Goal: Complete application form

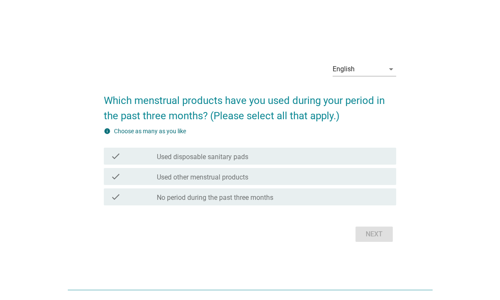
click at [388, 75] on div "English arrow_drop_down" at bounding box center [365, 69] width 64 height 14
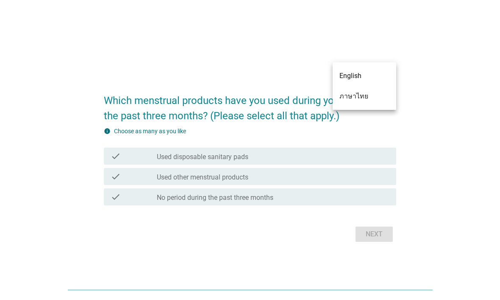
click at [370, 100] on div "ภาษาไทย" at bounding box center [365, 96] width 50 height 10
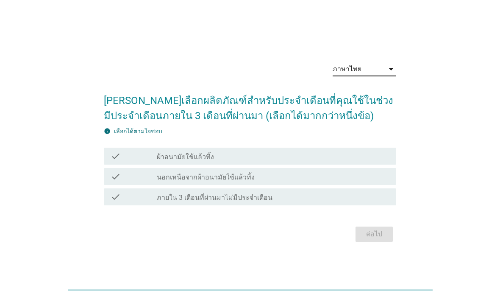
click at [321, 160] on div "check_box_outline_blank ผ้าอนามัยใช้แล้วทิ้ง" at bounding box center [273, 156] width 233 height 10
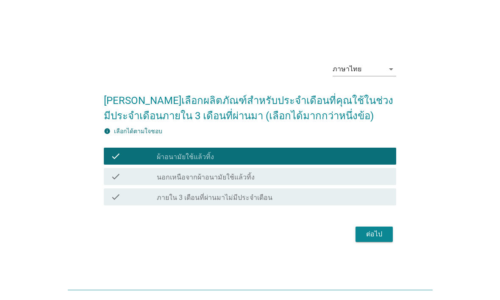
click at [374, 239] on div "ต่อไป" at bounding box center [375, 234] width 24 height 10
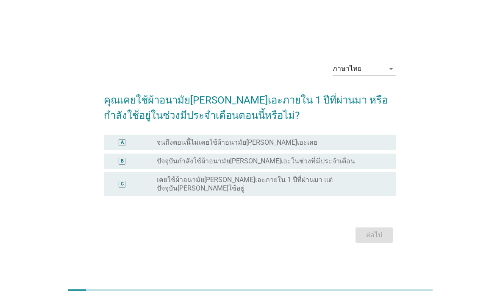
click at [338, 184] on label "เคยใช้ผ้าอนามัย[PERSON_NAME]เอะภายใน 1 ปีที่ผ่านมา แต่ปัจจุบัน[PERSON_NAME]ใช้อ…" at bounding box center [270, 184] width 226 height 17
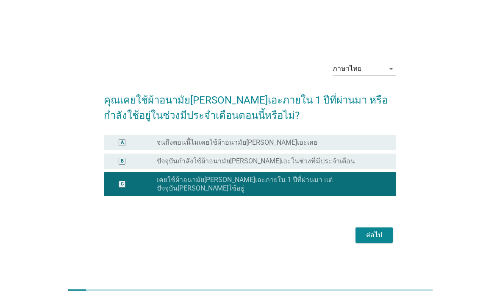
click at [351, 150] on div "A radio_button_unchecked จนถึงตอนนี้ไม่เคยใช้ผ้าอนามัย[PERSON_NAME]เอะเลย" at bounding box center [250, 142] width 293 height 15
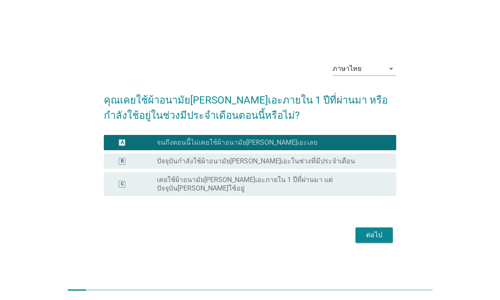
click at [356, 165] on div "radio_button_unchecked ปัจจุบันกำลังใช้ผ้าอนามัย[PERSON_NAME]เอะในช่วงที่มีประจ…" at bounding box center [270, 161] width 226 height 8
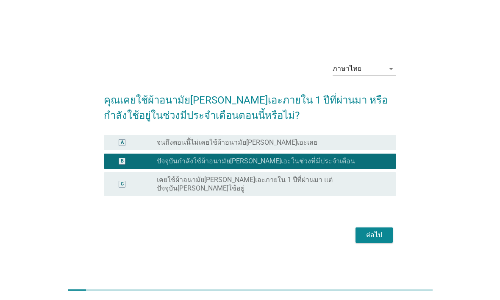
click at [383, 235] on div "ต่อไป" at bounding box center [375, 235] width 24 height 10
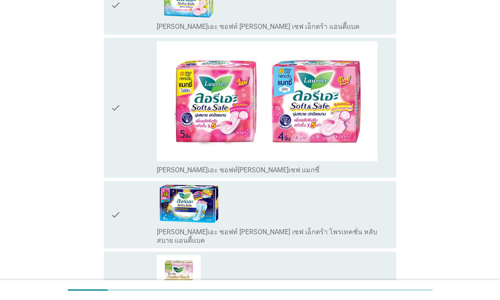
scroll to position [623, 0]
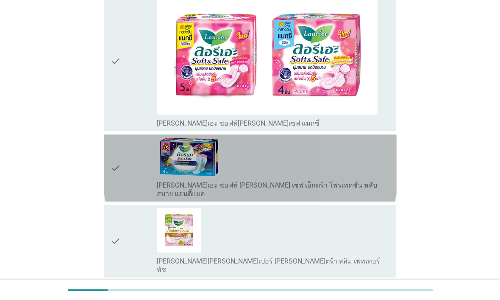
click at [358, 162] on div "check_box_outline_blank [PERSON_NAME]เอะ ซอฟท์ [PERSON_NAME] เซฟ เอ็กตร้า โพรเท…" at bounding box center [273, 168] width 233 height 60
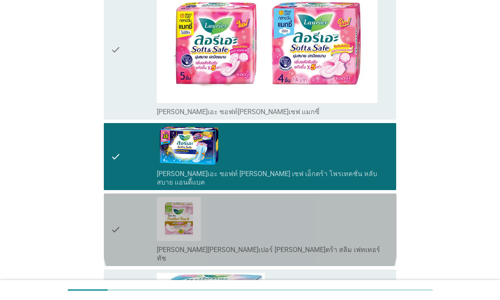
scroll to position [634, 0]
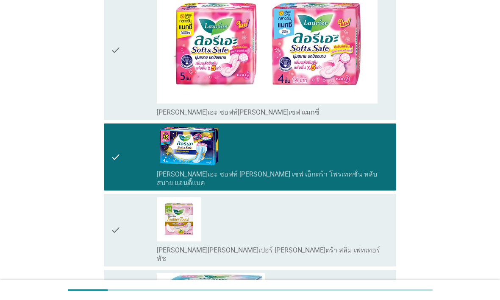
click at [368, 157] on div "check_box_outline_blank [PERSON_NAME]เอะ ซอฟท์ [PERSON_NAME] เซฟ เอ็กตร้า โพรเท…" at bounding box center [273, 157] width 233 height 60
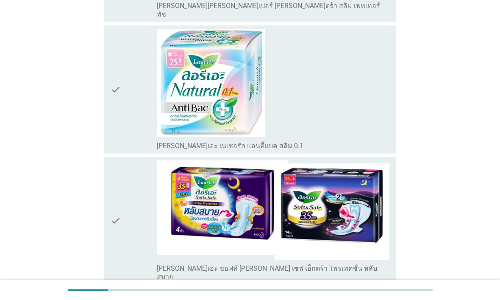
scroll to position [880, 0]
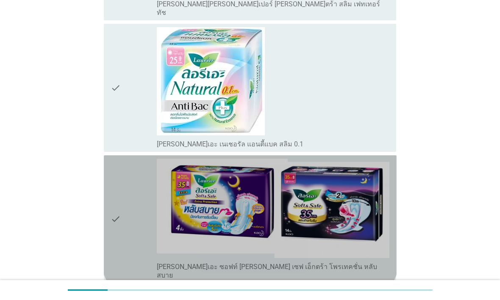
click at [347, 190] on img at bounding box center [273, 208] width 233 height 99
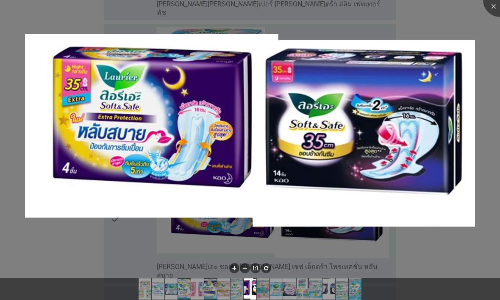
click at [442, 146] on img at bounding box center [250, 130] width 450 height 193
click at [495, 9] on div at bounding box center [501, 0] width 34 height 34
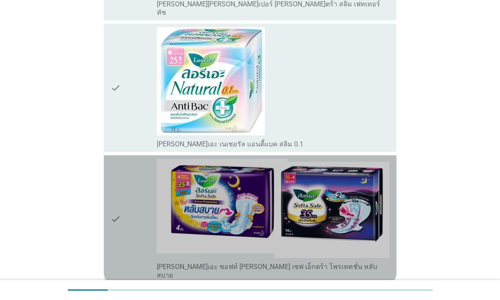
click at [118, 203] on icon "check" at bounding box center [116, 219] width 10 height 121
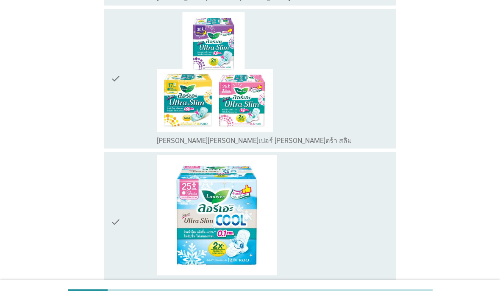
scroll to position [1598, 0]
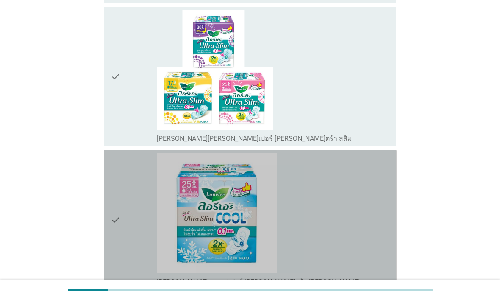
click at [109, 177] on div "check check_box_outline_blank [PERSON_NAME]เอะ ซุปเปอร์ [PERSON_NAME]ตร้า [PERS…" at bounding box center [250, 220] width 293 height 140
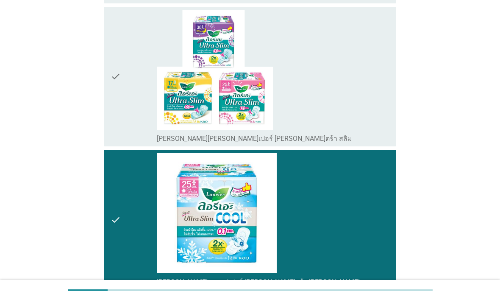
click at [127, 75] on div "check" at bounding box center [134, 76] width 47 height 133
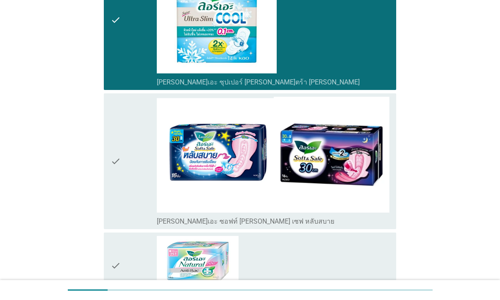
scroll to position [1799, 0]
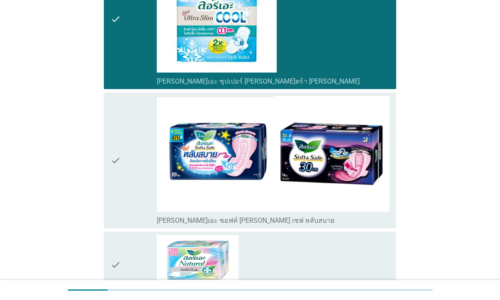
click at [111, 153] on icon "check" at bounding box center [116, 160] width 10 height 129
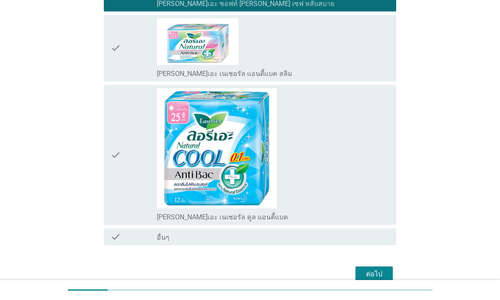
scroll to position [2015, 0]
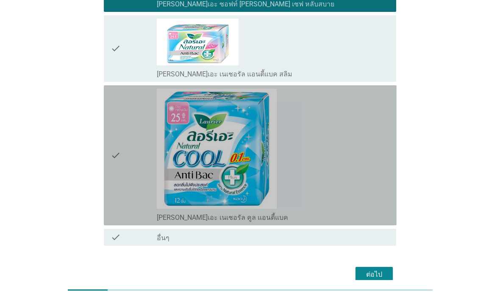
click at [109, 125] on div "check check_box_outline_blank [PERSON_NAME]เอะ เนเชอรัล คูล แอนตี้แบค" at bounding box center [250, 155] width 293 height 140
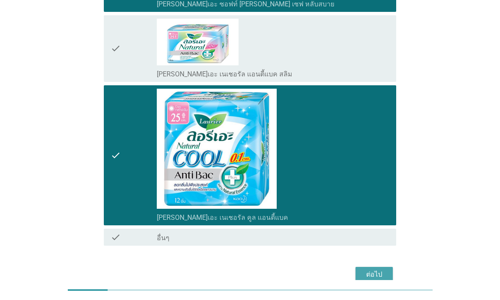
click at [361, 267] on button "ต่อไป" at bounding box center [374, 274] width 37 height 15
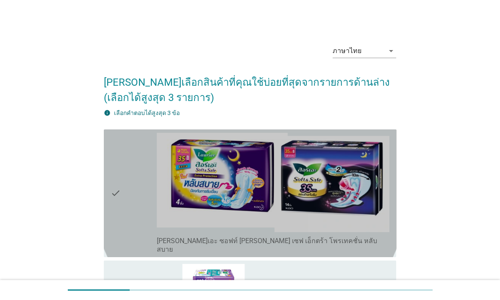
click at [113, 187] on icon "check" at bounding box center [116, 193] width 10 height 121
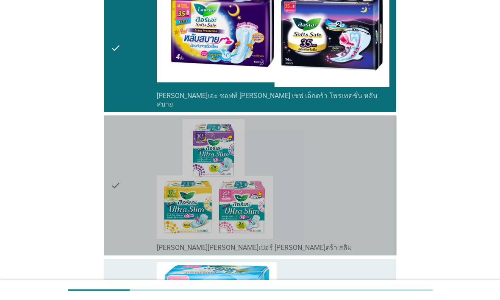
click at [110, 185] on div "check check_box_outline_blank [PERSON_NAME][PERSON_NAME]เปอร์ [PERSON_NAME]ตร้า…" at bounding box center [250, 185] width 293 height 140
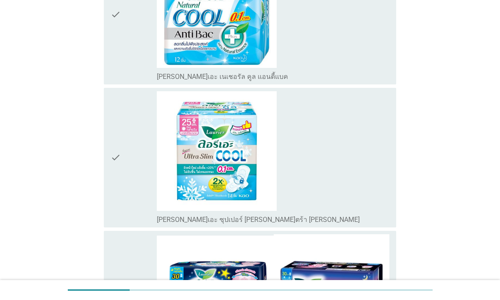
click at [115, 165] on icon "check" at bounding box center [116, 157] width 10 height 133
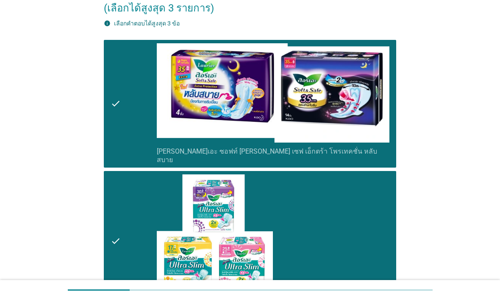
scroll to position [90, 0]
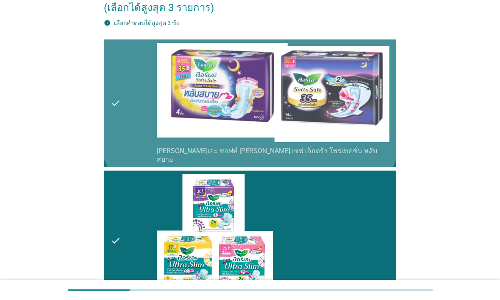
click at [115, 134] on icon "check" at bounding box center [116, 103] width 10 height 121
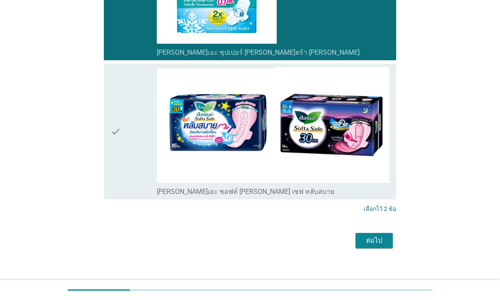
scroll to position [626, 0]
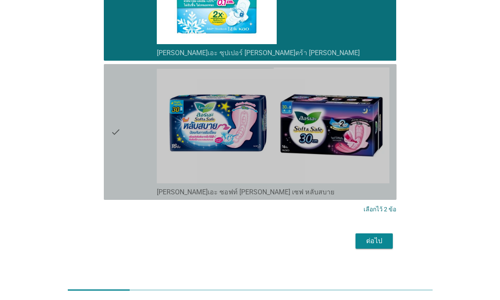
click at [106, 160] on div "check check_box_outline_blank [PERSON_NAME]เอะ ซอฟท์ [PERSON_NAME] เซฟ หลับสบาย" at bounding box center [250, 132] width 293 height 136
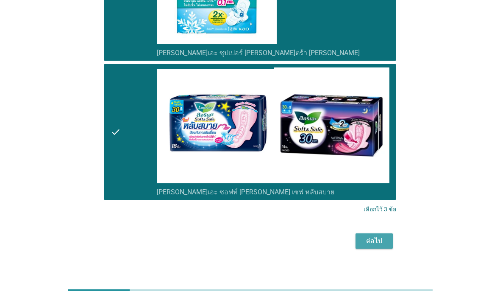
click at [376, 236] on div "ต่อไป" at bounding box center [375, 241] width 24 height 10
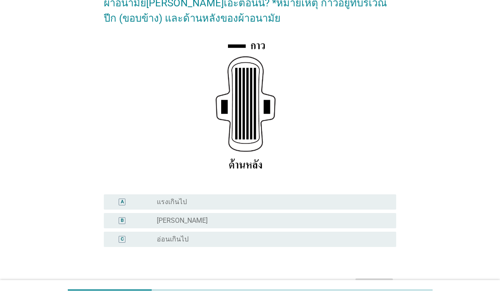
scroll to position [99, 0]
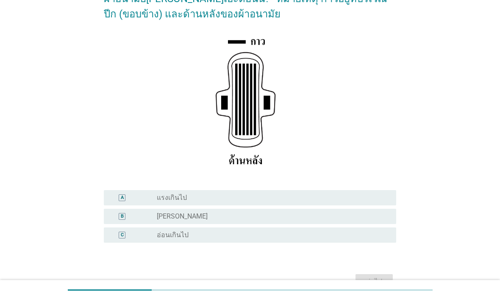
click at [119, 228] on div "C radio_button_unchecked อ่อนเกินไป" at bounding box center [250, 234] width 293 height 15
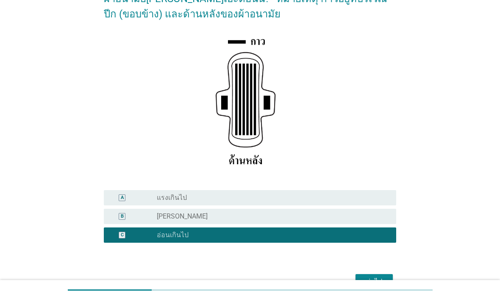
scroll to position [120, 0]
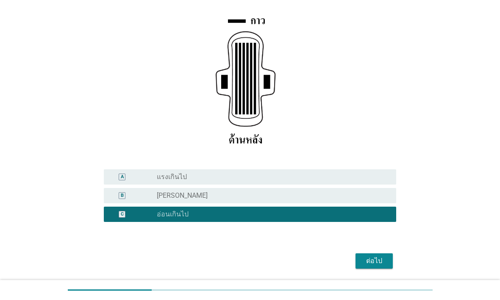
click at [387, 261] on button "ต่อไป" at bounding box center [374, 260] width 37 height 15
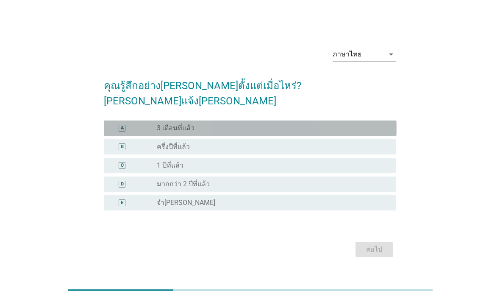
click at [124, 126] on div "A radio_button_unchecked 3 เดือนที่แล้ว" at bounding box center [250, 127] width 293 height 15
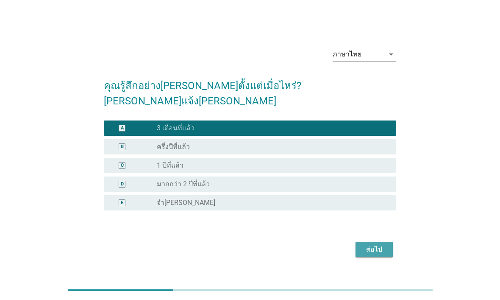
click at [384, 244] on div "ต่อไป" at bounding box center [375, 249] width 24 height 10
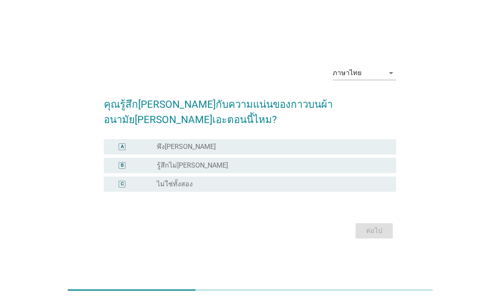
click at [121, 180] on div "C" at bounding box center [122, 184] width 23 height 8
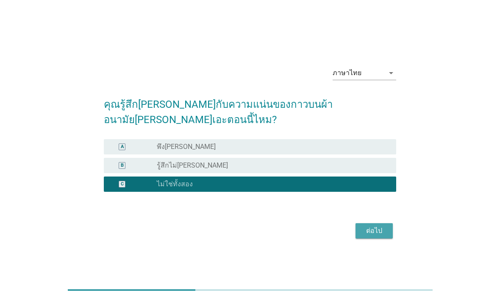
click at [382, 226] on div "ต่อไป" at bounding box center [375, 231] width 24 height 10
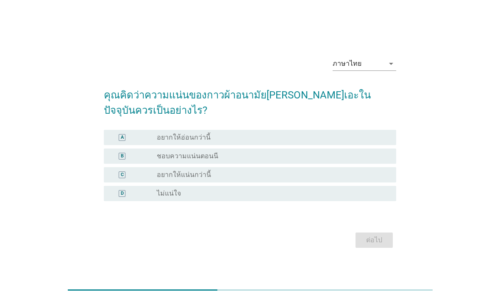
click at [122, 175] on div "C" at bounding box center [122, 174] width 3 height 7
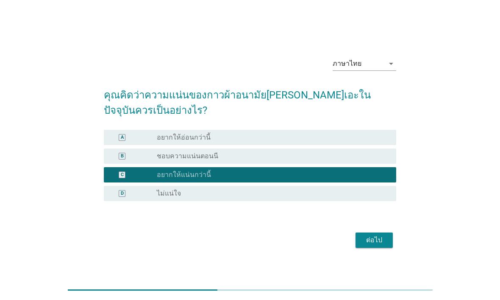
click at [376, 233] on button "ต่อไป" at bounding box center [374, 239] width 37 height 15
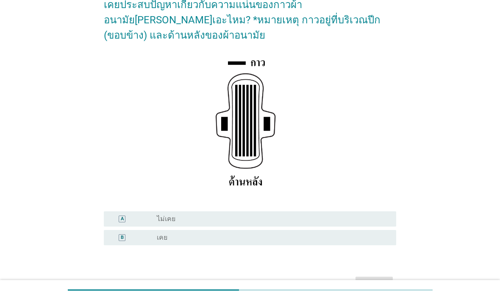
scroll to position [78, 0]
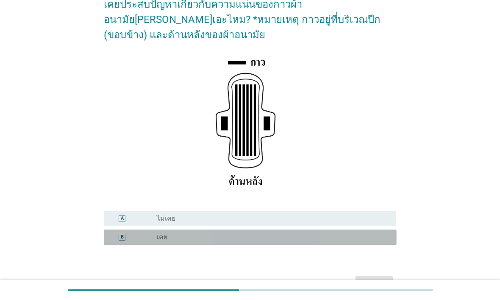
click at [361, 229] on div "B radio_button_unchecked เคย" at bounding box center [250, 236] width 293 height 15
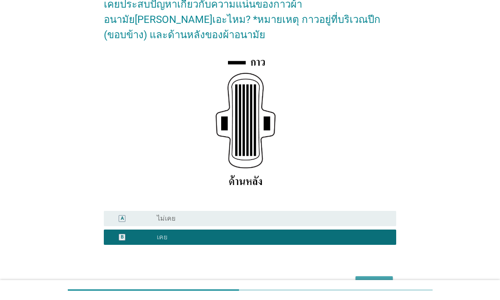
click at [381, 279] on div "ต่อไป" at bounding box center [375, 284] width 24 height 10
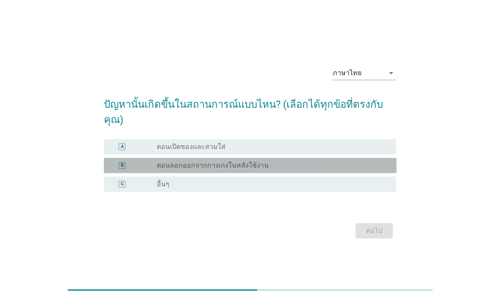
click at [124, 162] on div "B radio_button_unchecked ตอนลอกออกจากกางเกงในหลังใช้งาน" at bounding box center [250, 165] width 293 height 15
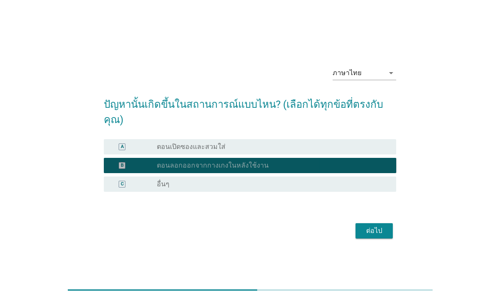
click at [378, 226] on div "ต่อไป" at bounding box center [375, 231] width 24 height 10
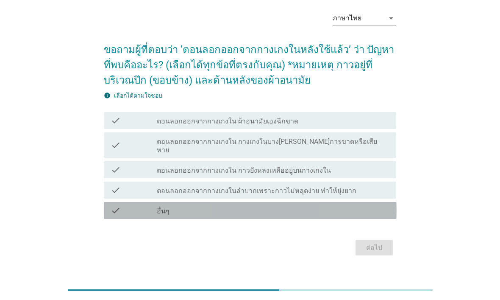
scroll to position [33, 0]
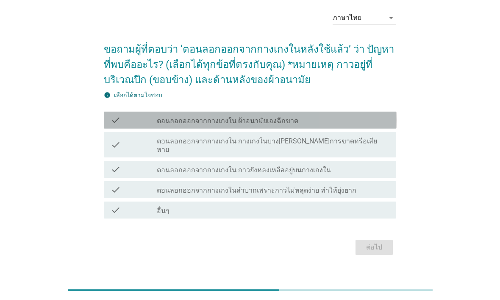
click at [115, 122] on icon "check" at bounding box center [116, 120] width 10 height 10
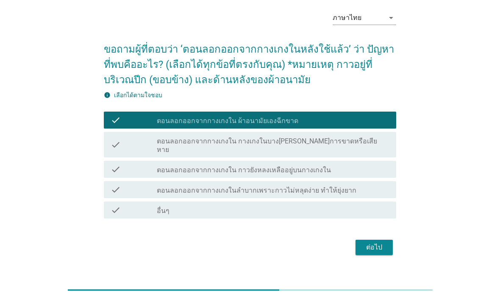
click at [380, 242] on div "ต่อไป" at bounding box center [375, 247] width 24 height 10
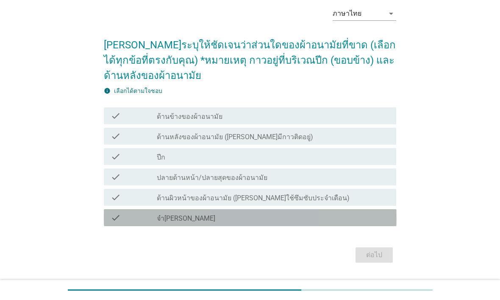
scroll to position [38, 0]
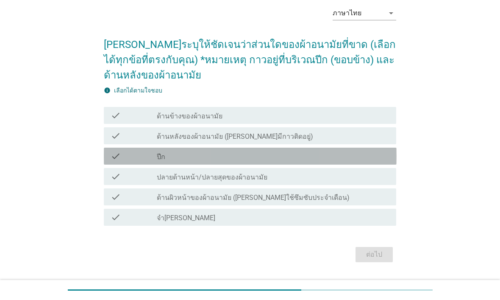
click at [121, 160] on div "check" at bounding box center [134, 156] width 47 height 10
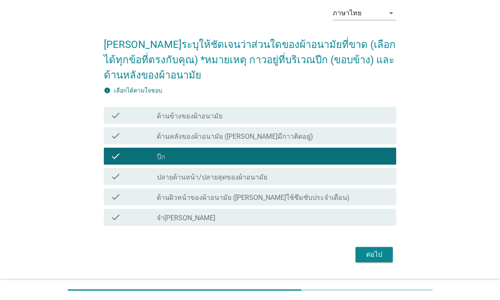
click at [375, 257] on div "ต่อไป" at bounding box center [375, 254] width 24 height 10
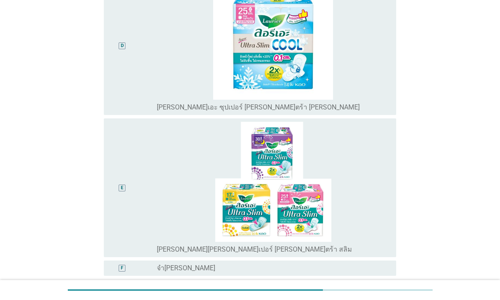
scroll to position [468, 0]
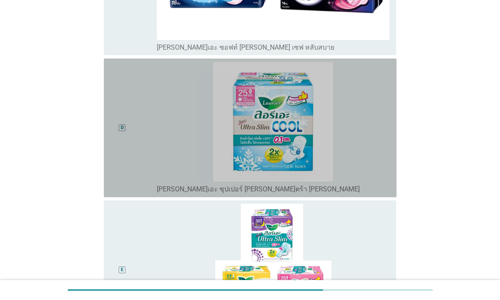
click at [122, 148] on div "D" at bounding box center [122, 128] width 23 height 132
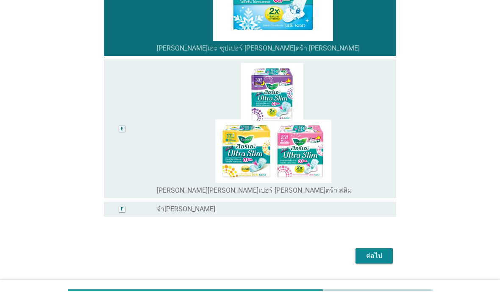
scroll to position [609, 0]
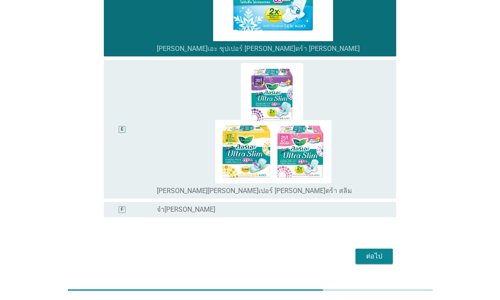
click at [382, 249] on button "ต่อไป" at bounding box center [374, 256] width 37 height 15
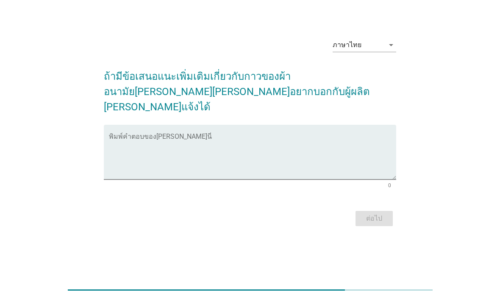
scroll to position [0, 0]
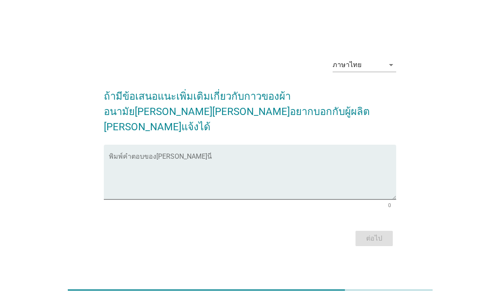
click at [121, 156] on textarea "พิมพ์คำตอบของคุณ ที่นี่" at bounding box center [253, 177] width 288 height 45
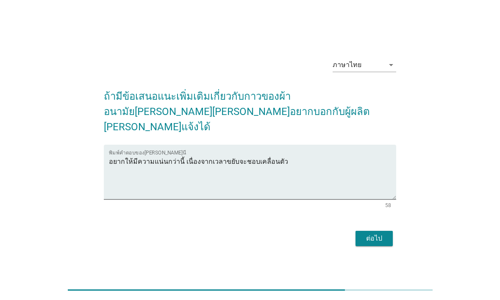
type textarea "อยากให้มีความแน่นกว่านี้ เนื่องจากเวลาขยับจะชอบเคลื่อนตัว"
click at [383, 233] on div "ต่อไป" at bounding box center [375, 238] width 24 height 10
